Goal: Transaction & Acquisition: Purchase product/service

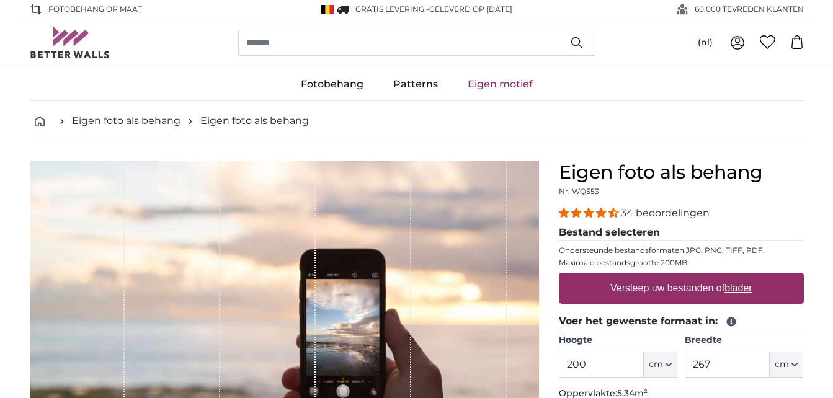
click at [742, 290] on u "blader" at bounding box center [738, 288] width 27 height 11
click at [742, 277] on input "Versleep uw bestanden of blader" at bounding box center [681, 275] width 245 height 4
type input "**********"
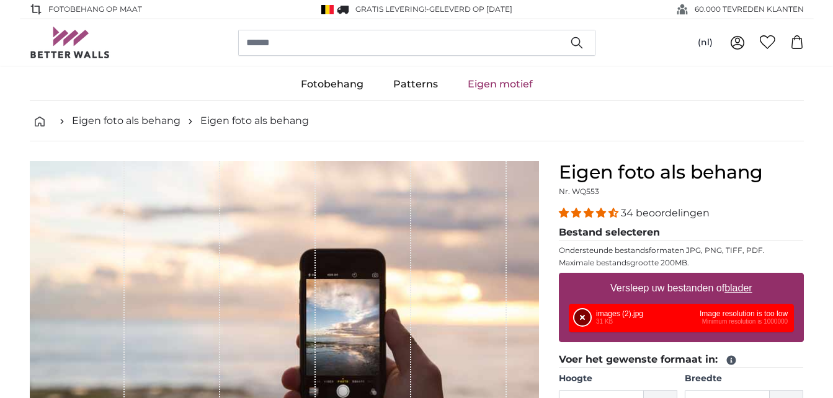
click at [585, 314] on button "Verwijderen" at bounding box center [582, 318] width 16 height 16
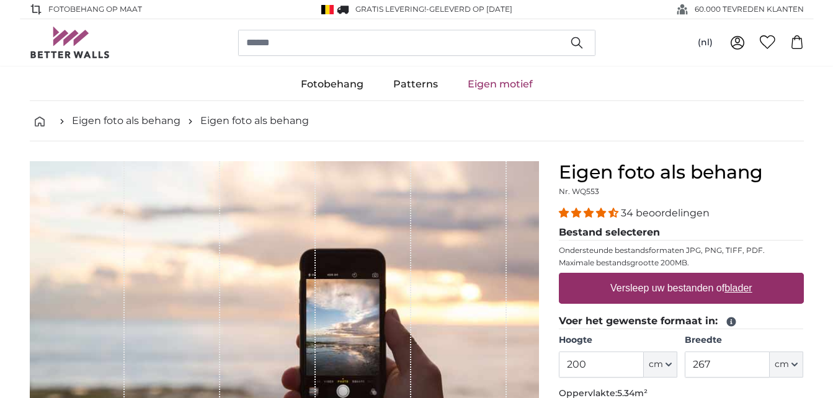
click at [744, 292] on u "blader" at bounding box center [738, 288] width 27 height 11
click at [744, 277] on input "Versleep uw bestanden of blader" at bounding box center [681, 275] width 245 height 4
type input "**********"
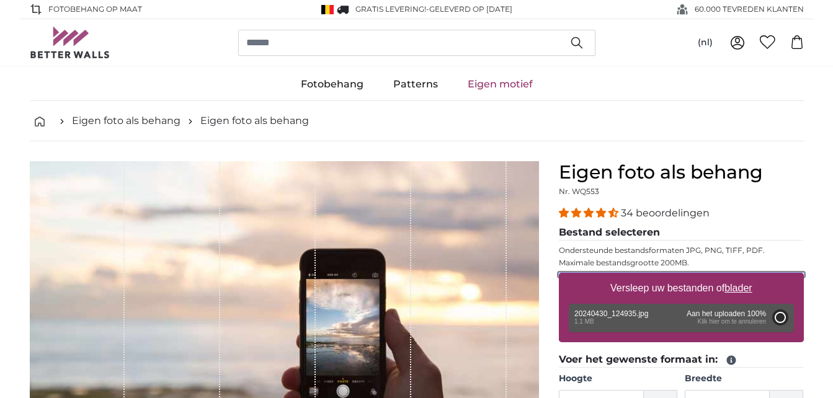
type input "167.1"
type input "122"
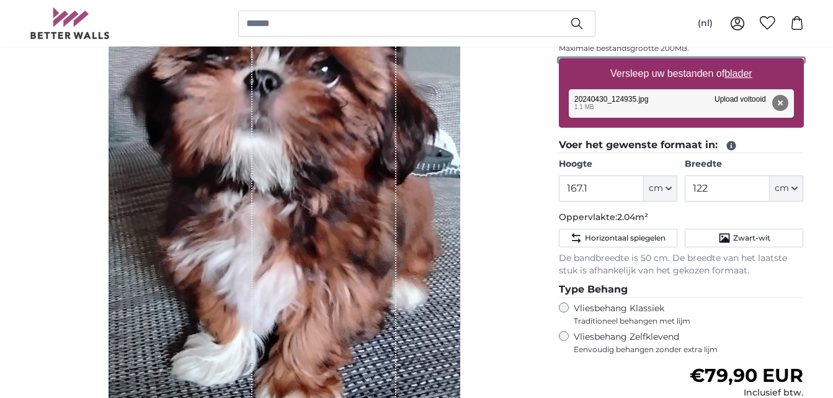
scroll to position [190, 0]
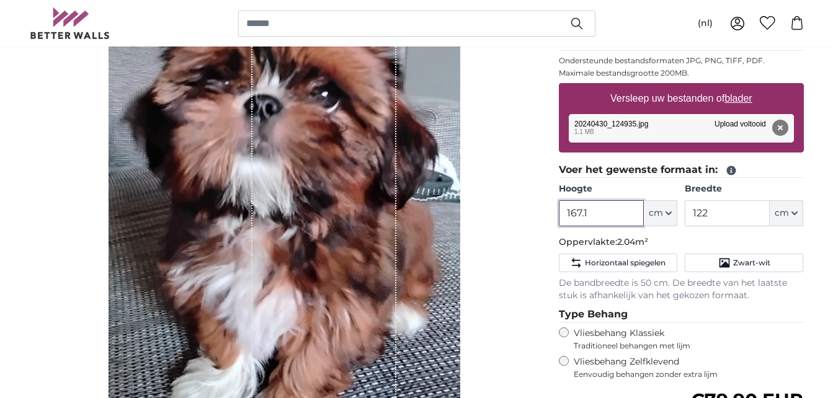
click at [592, 212] on input "167.1" at bounding box center [601, 213] width 85 height 26
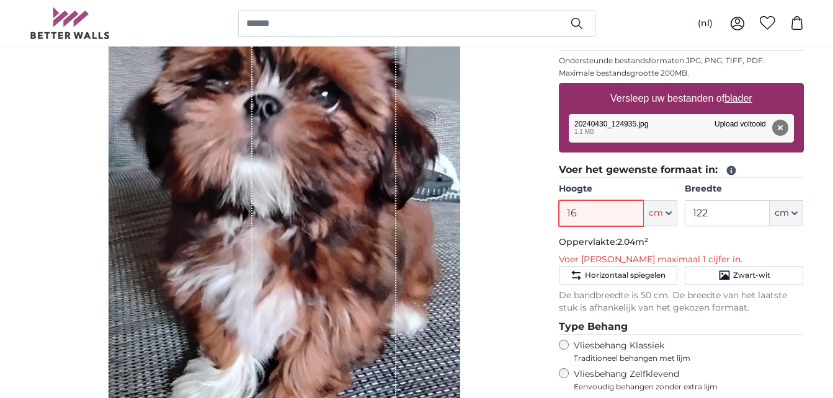
type input "1"
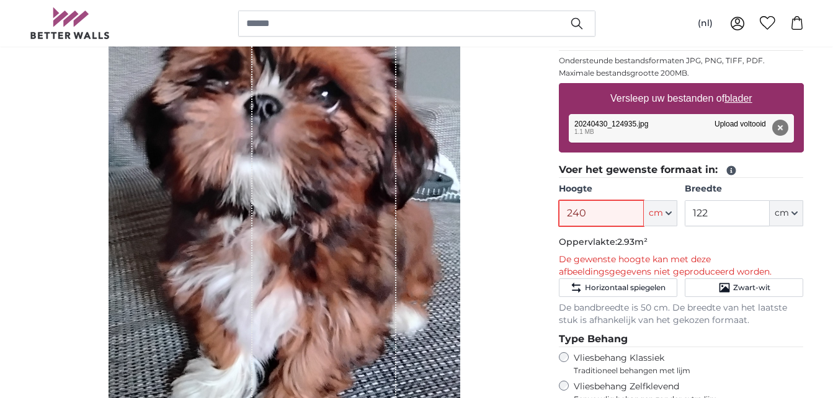
type input "240"
click at [721, 216] on input "122" at bounding box center [727, 213] width 85 height 26
click at [780, 127] on button "Verwijderen" at bounding box center [780, 128] width 16 height 16
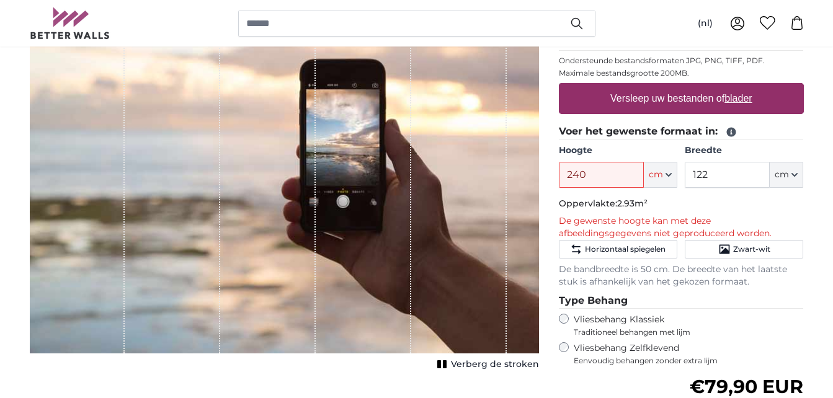
click at [737, 98] on u "blader" at bounding box center [738, 98] width 27 height 11
click at [737, 87] on input "Versleep uw bestanden of blader" at bounding box center [681, 85] width 245 height 4
type input "**********"
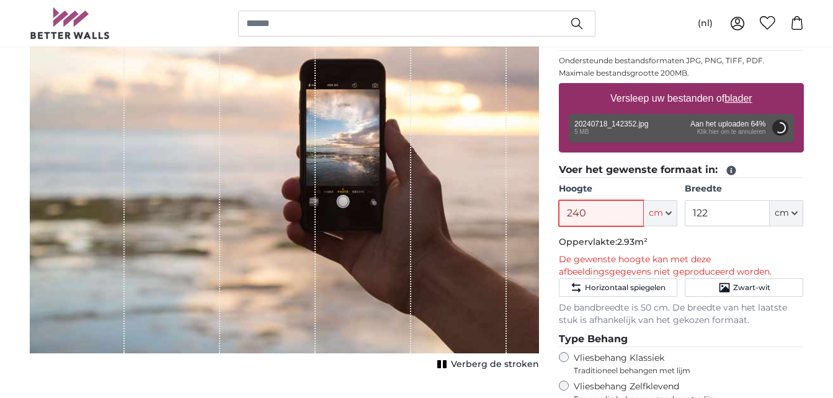
click at [589, 213] on input "240" at bounding box center [601, 213] width 85 height 26
type input "200"
type input "150"
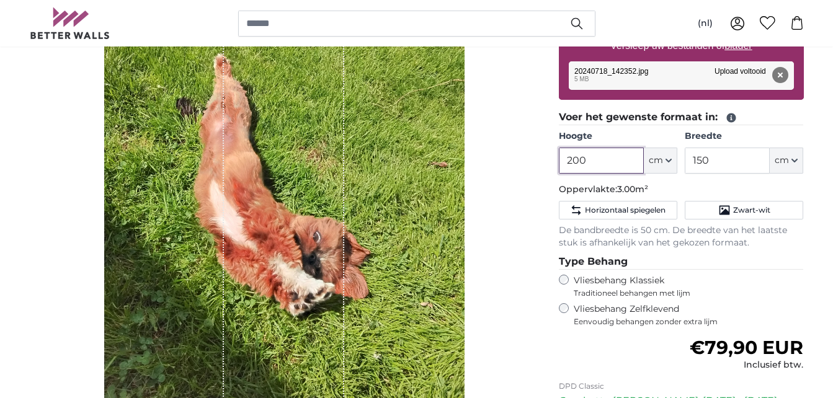
scroll to position [248, 0]
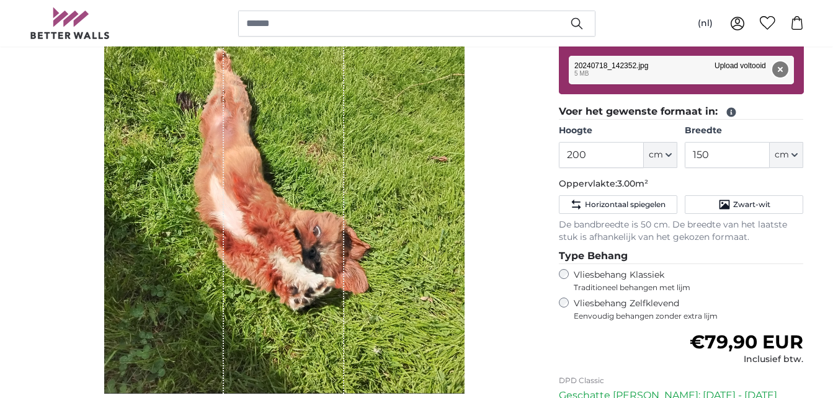
click at [779, 67] on button "Verwijderen" at bounding box center [780, 69] width 16 height 16
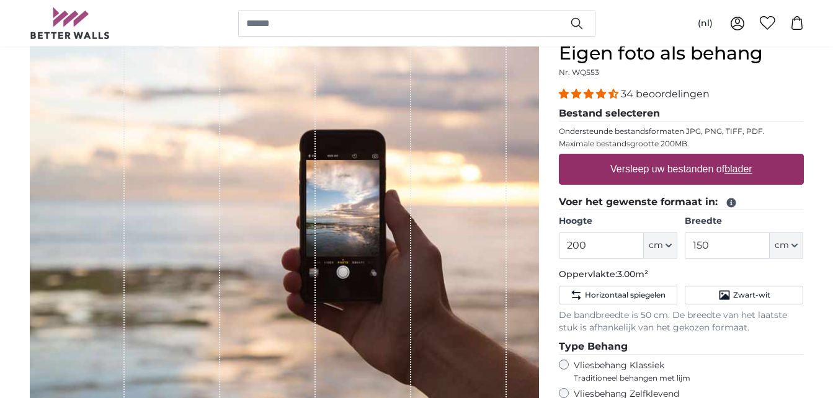
scroll to position [107, 0]
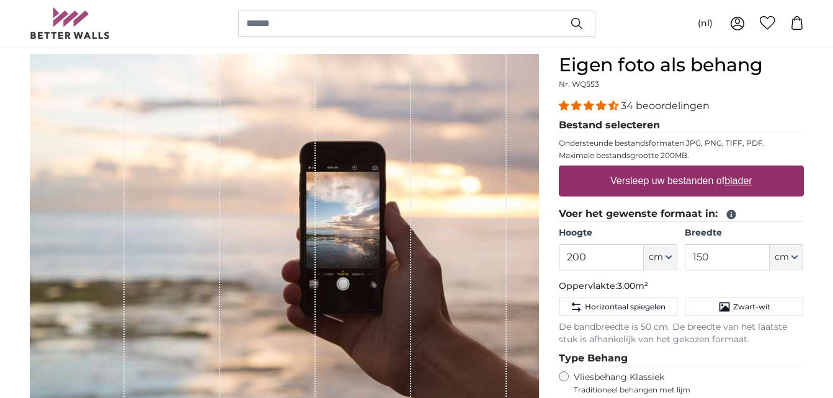
click at [740, 180] on u "blader" at bounding box center [738, 181] width 27 height 11
click at [740, 169] on input "Versleep uw bestanden of blader" at bounding box center [681, 168] width 245 height 4
type input "**********"
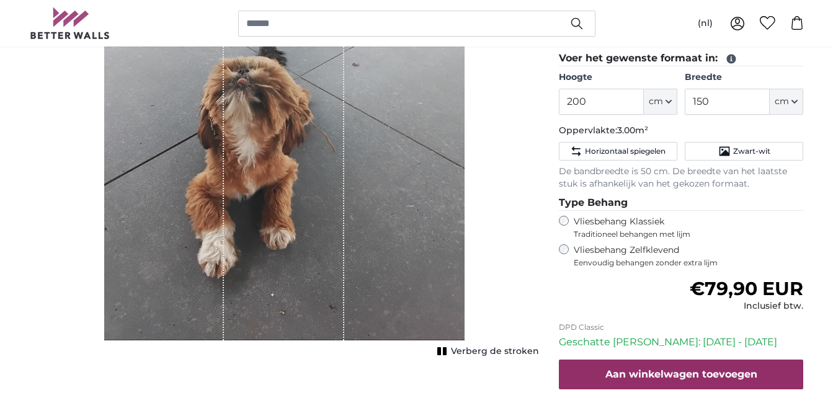
scroll to position [314, 0]
